Goal: Transaction & Acquisition: Purchase product/service

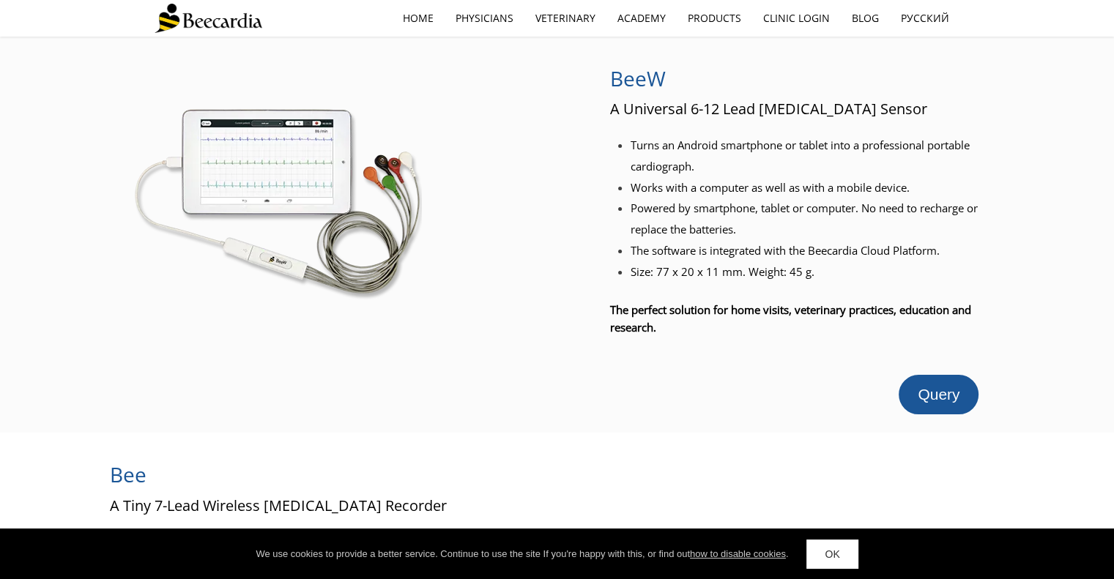
scroll to position [269, 0]
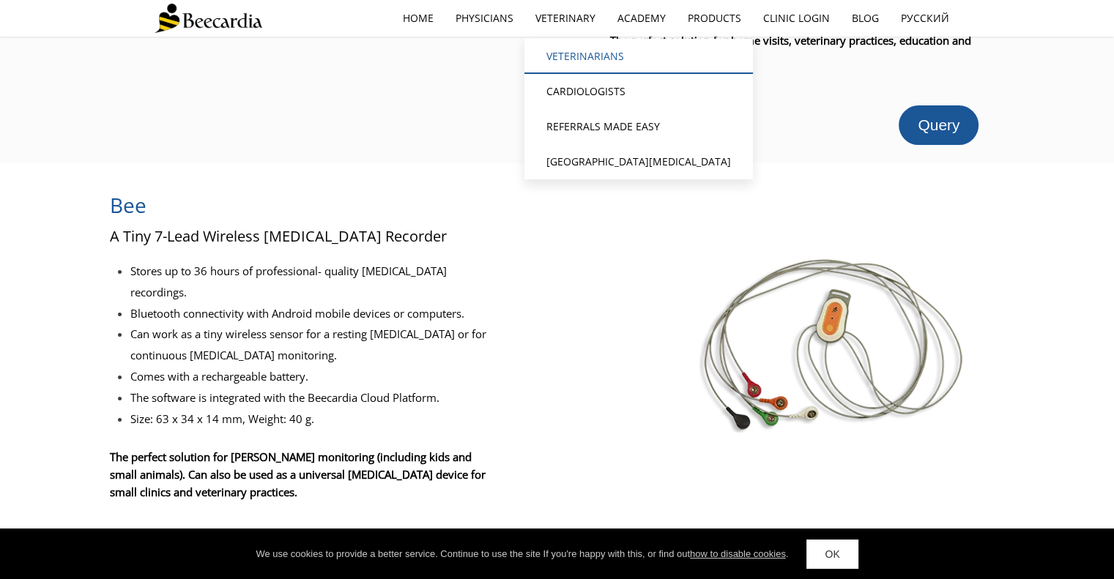
click at [555, 45] on link "Veterinarians" at bounding box center [638, 56] width 228 height 35
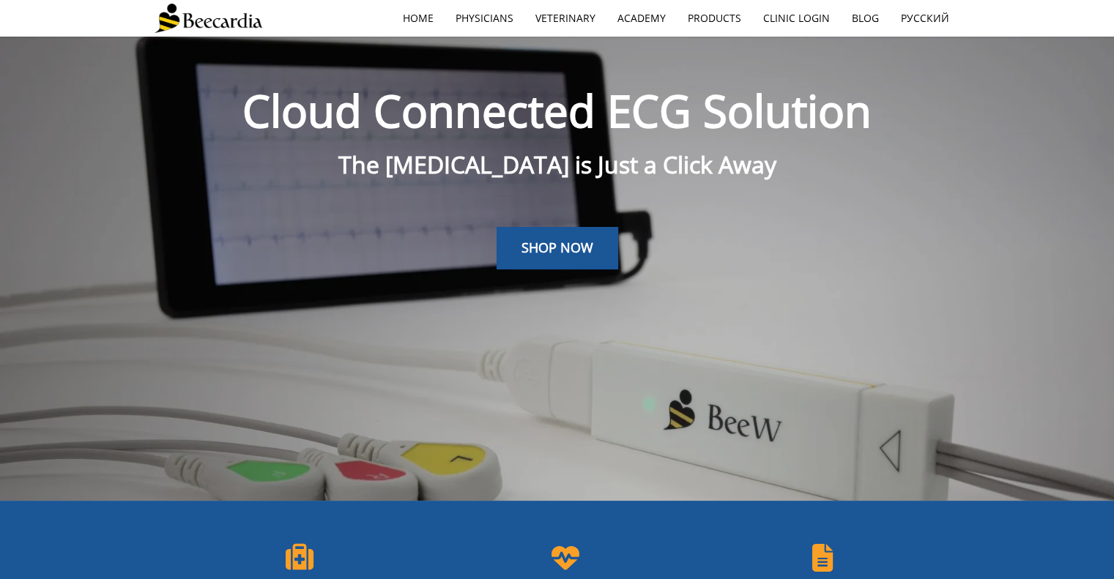
scroll to position [3, 0]
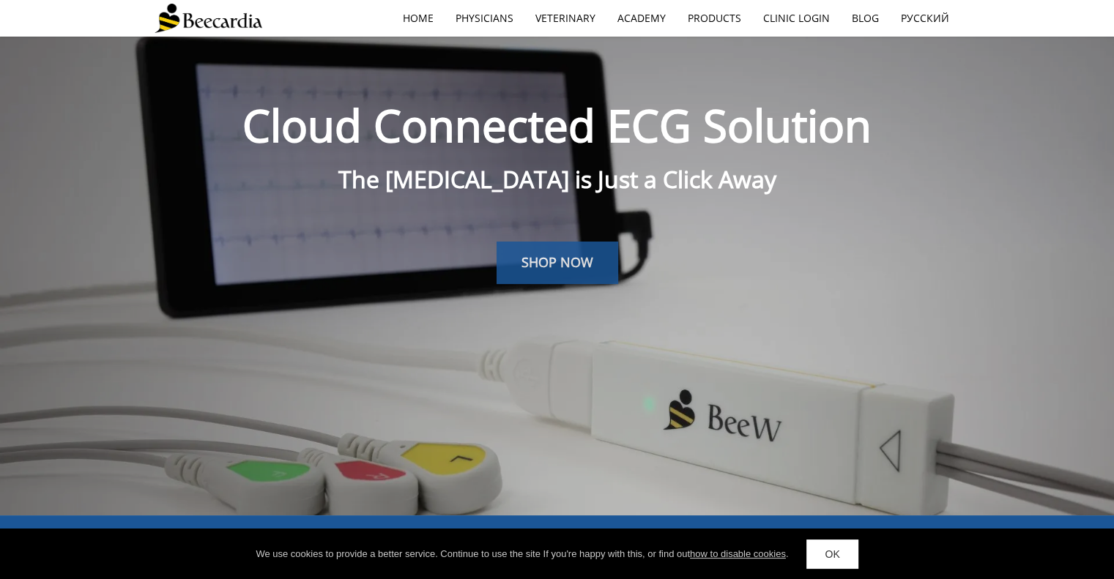
click at [587, 248] on link "SHOP NOW" at bounding box center [557, 263] width 122 height 42
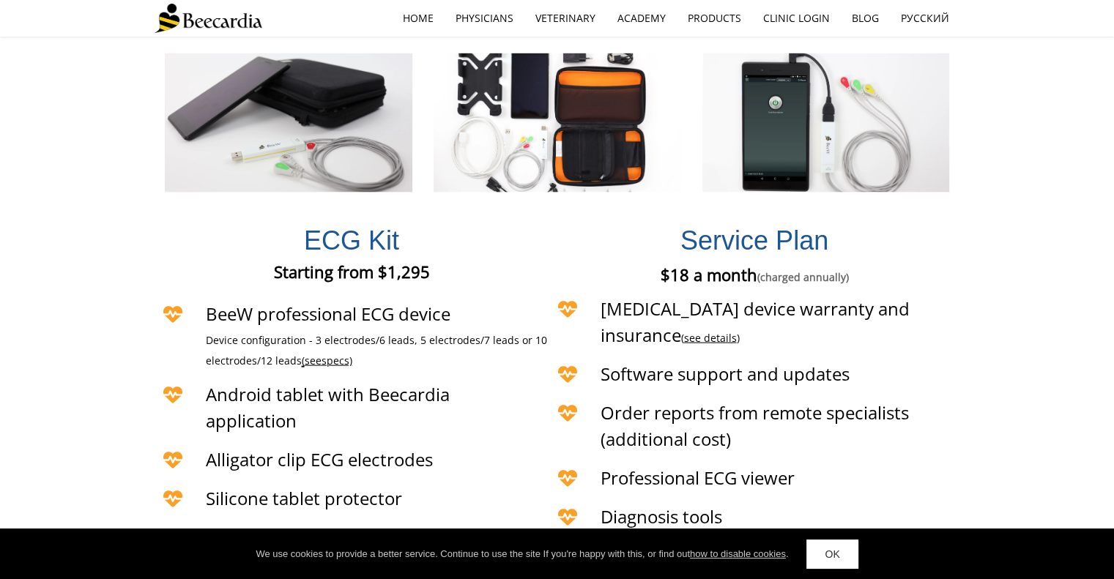
scroll to position [3281, 0]
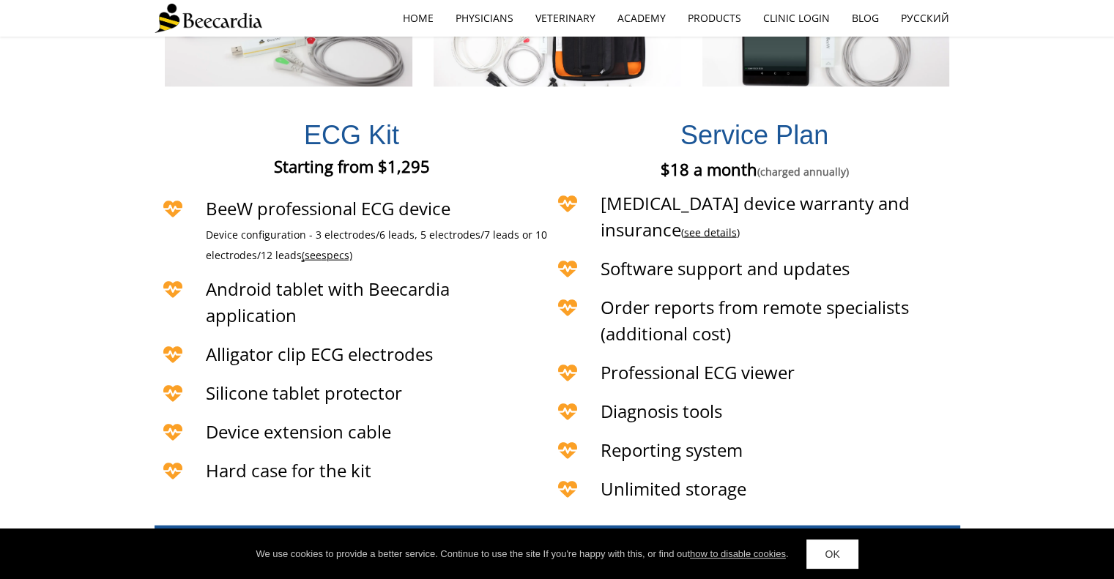
click at [433, 276] on h4 "Android tablet with Beecardia application" at bounding box center [348, 302] width 284 height 53
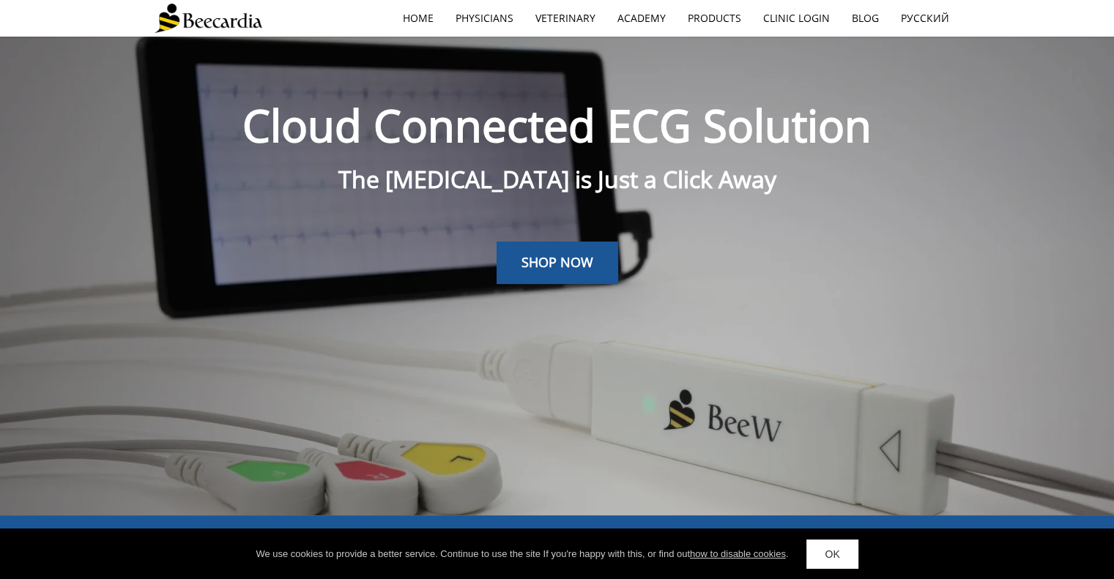
scroll to position [0, 0]
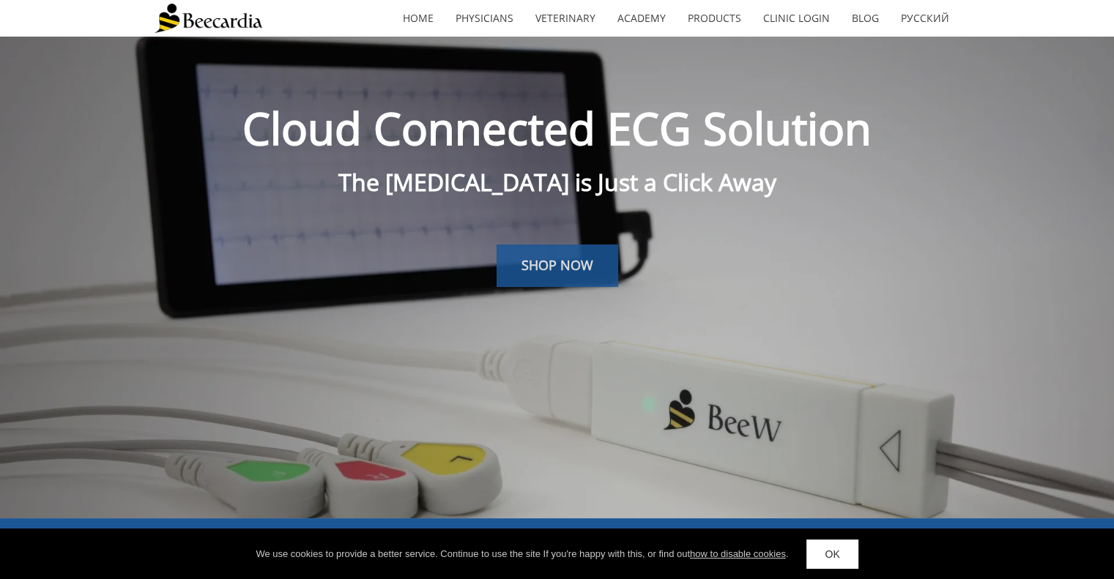
click at [548, 250] on link "SHOP NOW" at bounding box center [557, 266] width 122 height 42
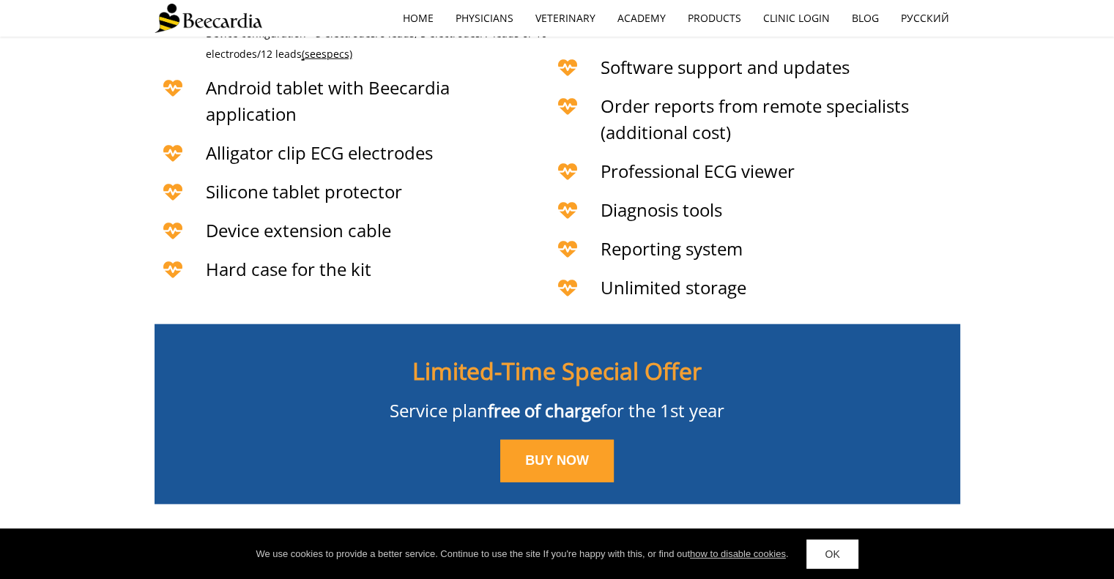
scroll to position [3482, 0]
click at [573, 440] on link "BUY NOW" at bounding box center [556, 461] width 113 height 42
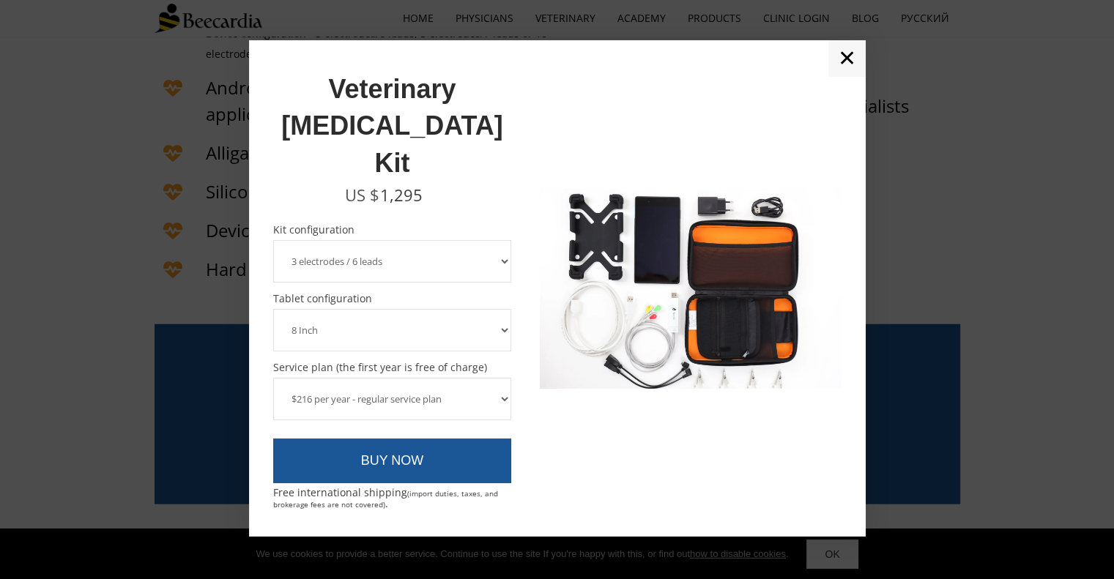
click at [843, 77] on link "✕" at bounding box center [846, 58] width 37 height 37
